Goal: Task Accomplishment & Management: Use online tool/utility

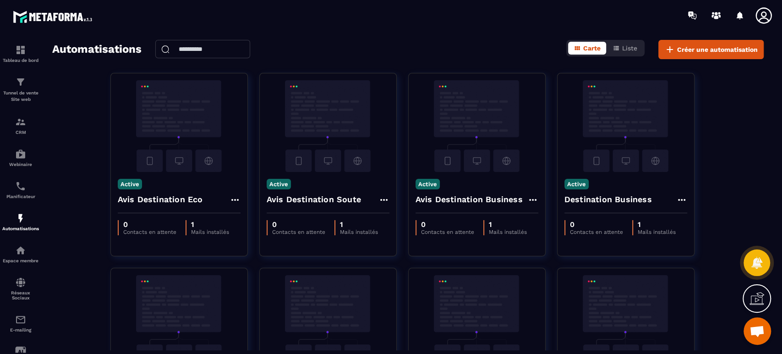
click at [623, 48] on span "Liste" at bounding box center [629, 47] width 15 height 7
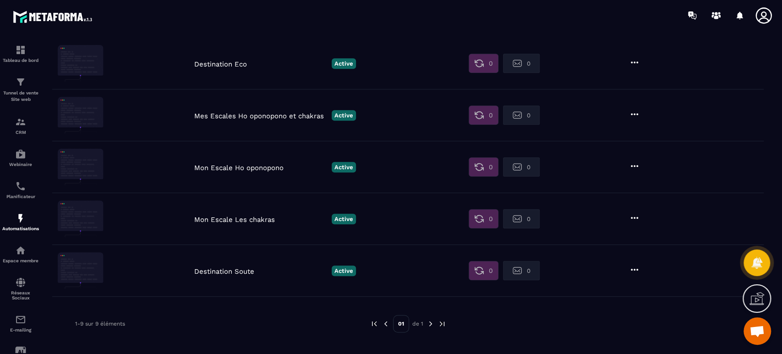
scroll to position [287, 0]
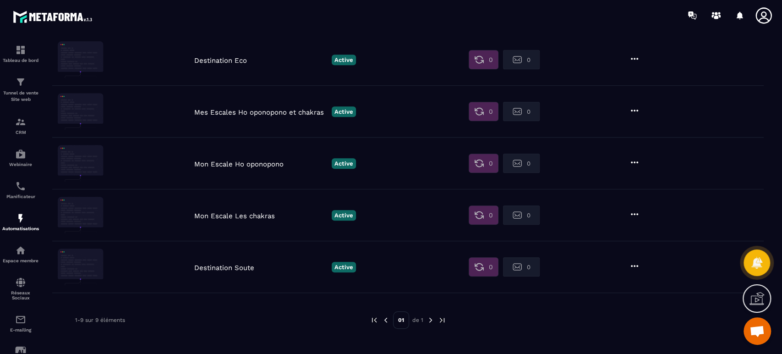
click at [226, 266] on p "Destination Soute" at bounding box center [260, 267] width 133 height 8
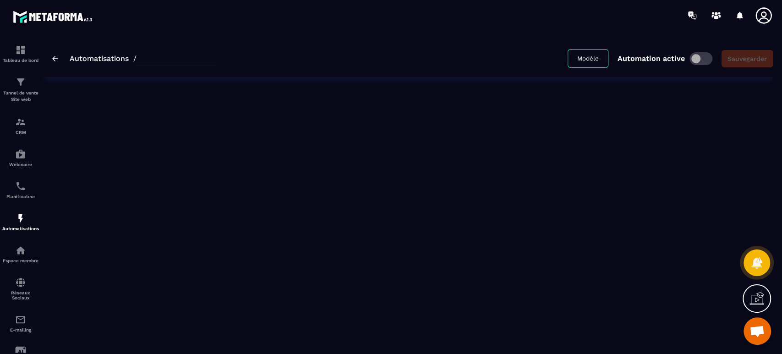
type input "**********"
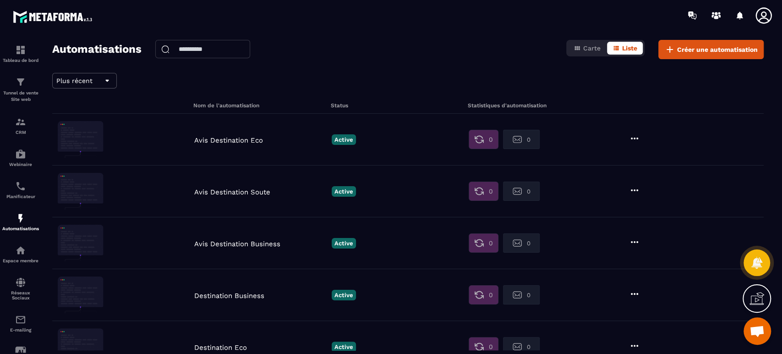
click at [716, 48] on span "Créer une automatisation" at bounding box center [717, 49] width 81 height 9
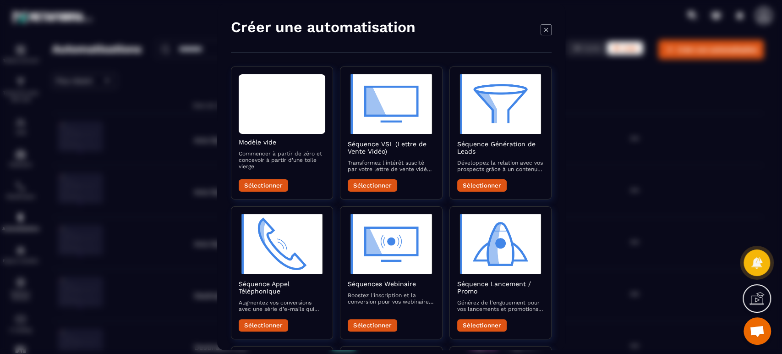
click at [168, 112] on div "Modal window" at bounding box center [391, 177] width 782 height 354
click at [548, 30] on icon "Modal window" at bounding box center [546, 29] width 11 height 11
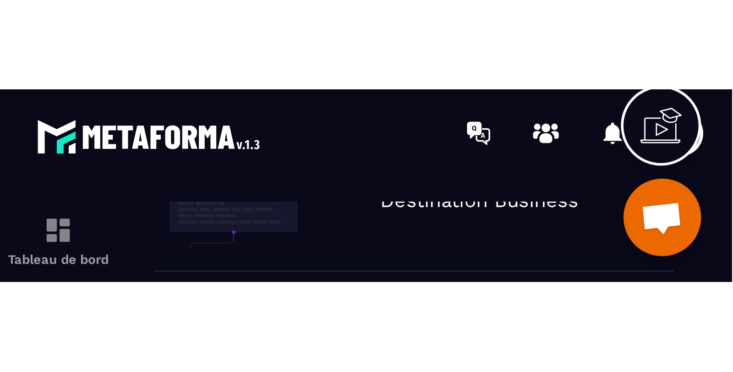
scroll to position [266, 0]
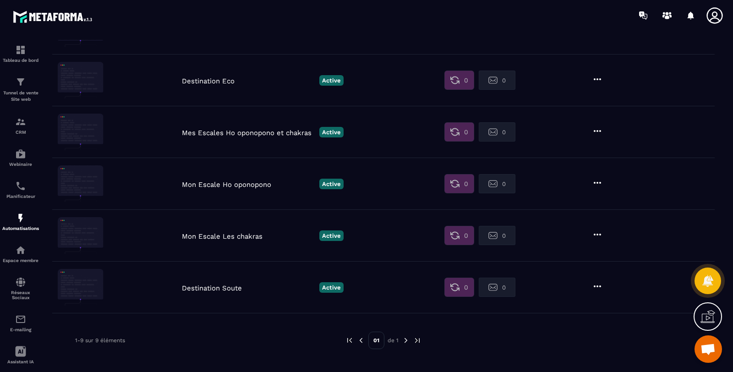
click at [600, 285] on icon at bounding box center [597, 286] width 7 height 2
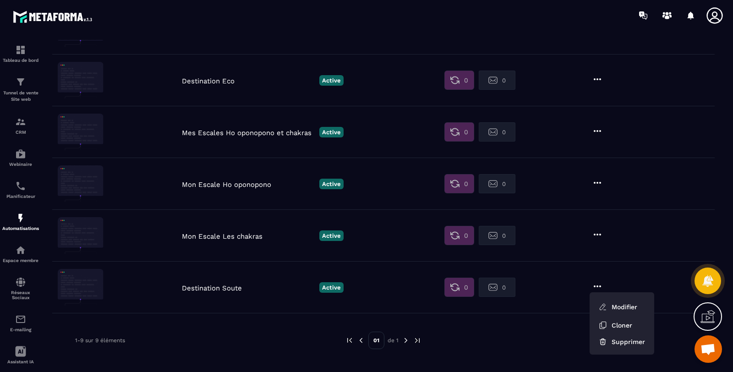
click at [621, 308] on link "Modifier" at bounding box center [617, 307] width 49 height 20
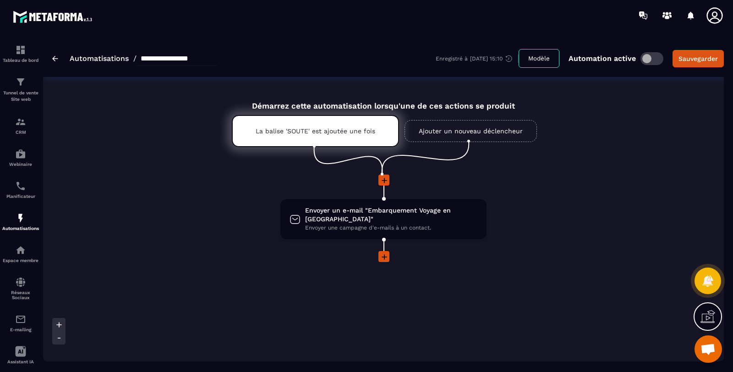
click at [55, 59] on img at bounding box center [55, 58] width 6 height 5
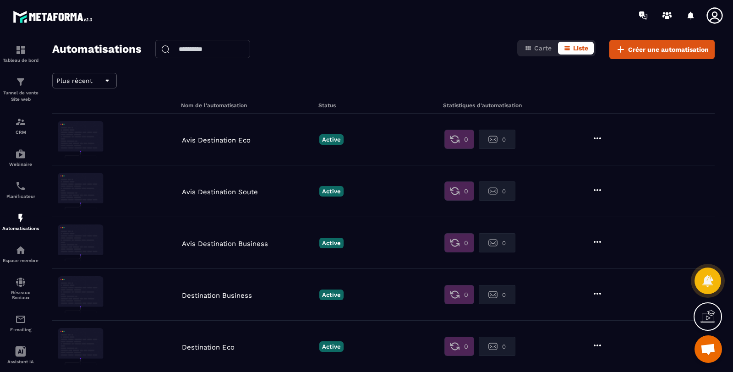
click at [231, 140] on p "Avis Destination Eco" at bounding box center [248, 140] width 133 height 8
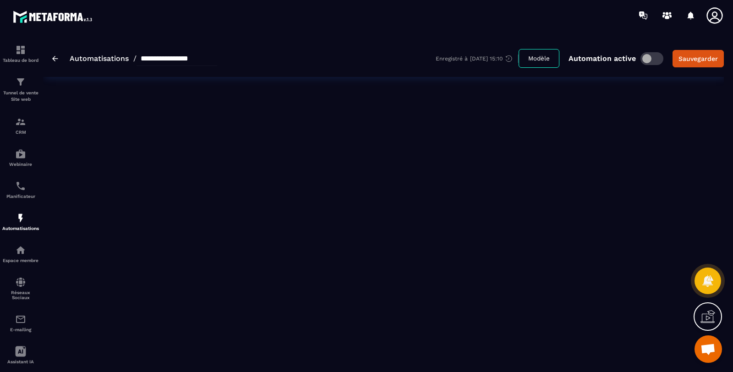
type input "**********"
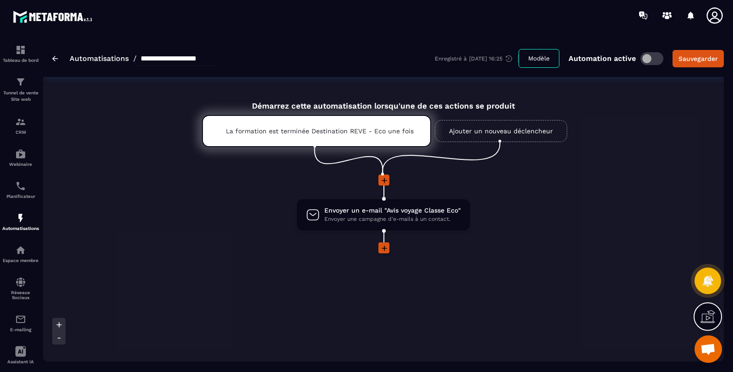
click at [420, 210] on span "Envoyer un e-mail "Avis voyage Classe Eco"" at bounding box center [392, 210] width 137 height 9
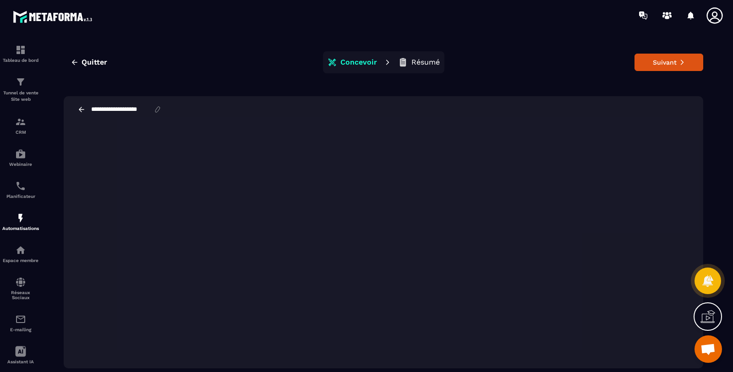
click at [647, 67] on button "Suivant" at bounding box center [669, 62] width 69 height 17
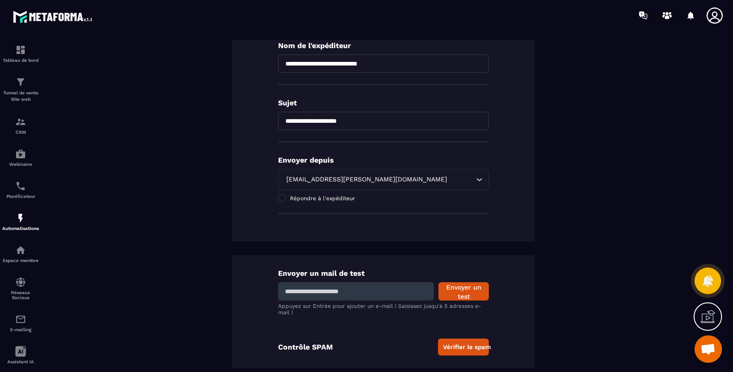
scroll to position [166, 0]
